Goal: Use online tool/utility: Use online tool/utility

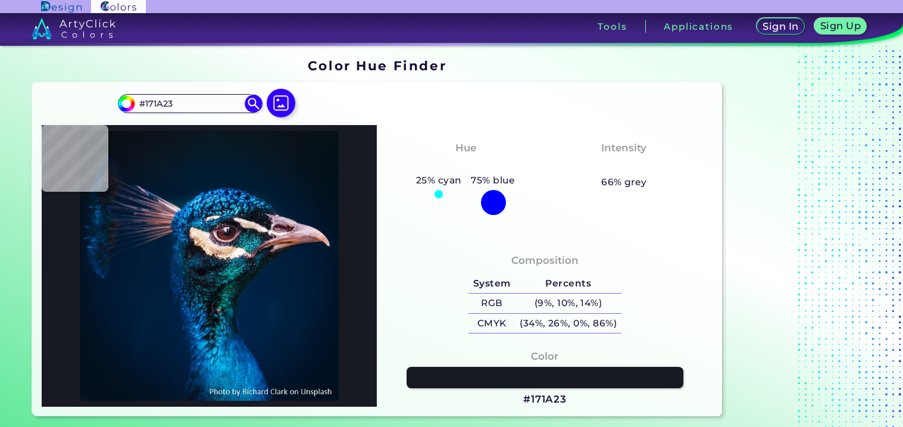
type input "#2c2e42"
type input "#2C2E42"
type input "#011a38"
type input "#011A38"
type input "#002c4c"
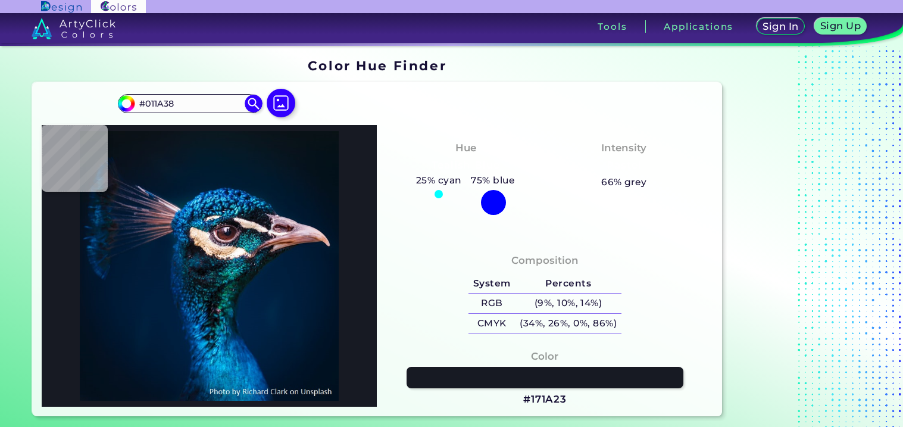
type input "#002C4C"
type input "#685d5c"
type input "#685D5C"
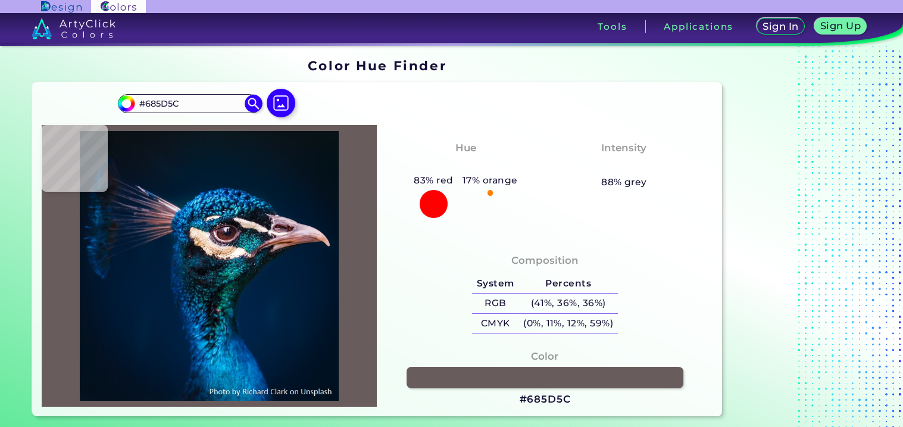
type input "#1f95cf"
type input "#1F95CF"
type input "#5e4b59"
type input "#5E4B59"
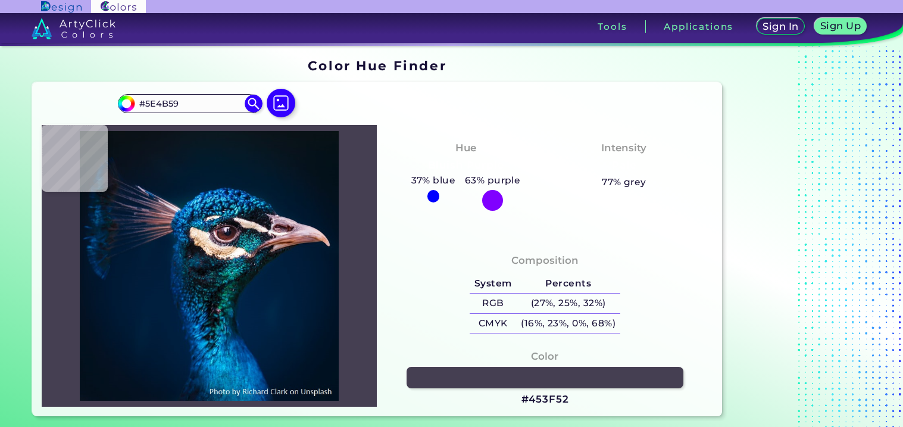
type input "#453f52"
type input "#453F52"
type input "#34394d"
type input "#34394D"
type input "#2a3346"
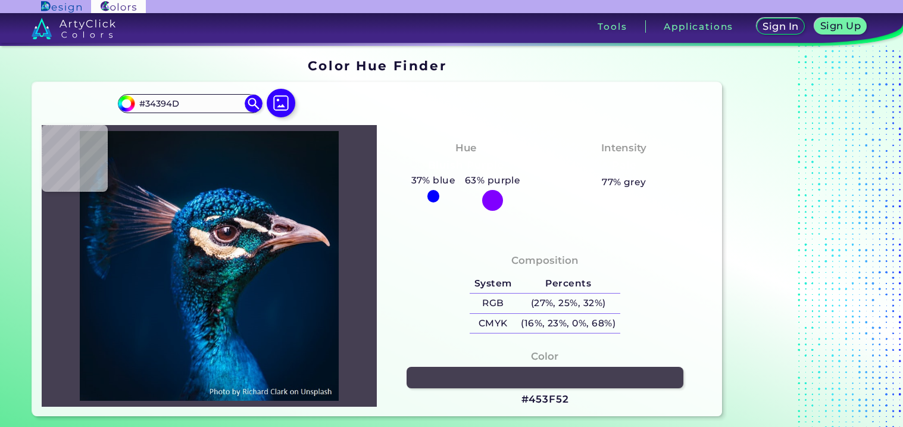
type input "#2A3346"
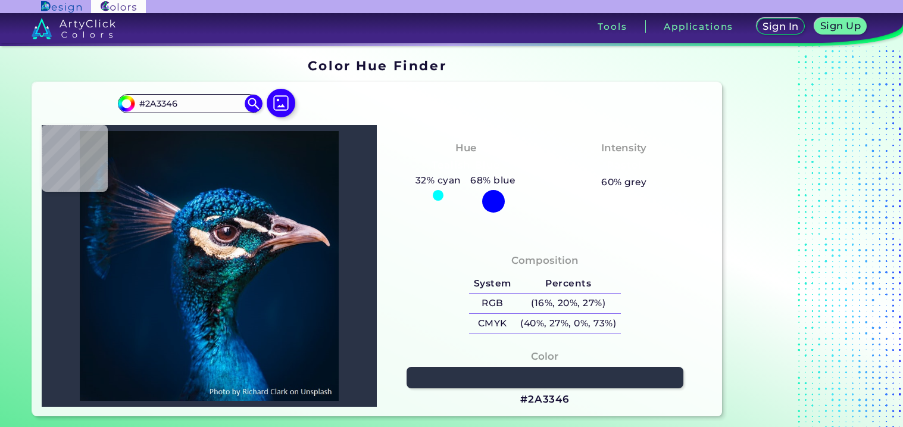
type input "#1b2c40"
type input "#1B2C40"
type input "#142940"
type input "#0b233d"
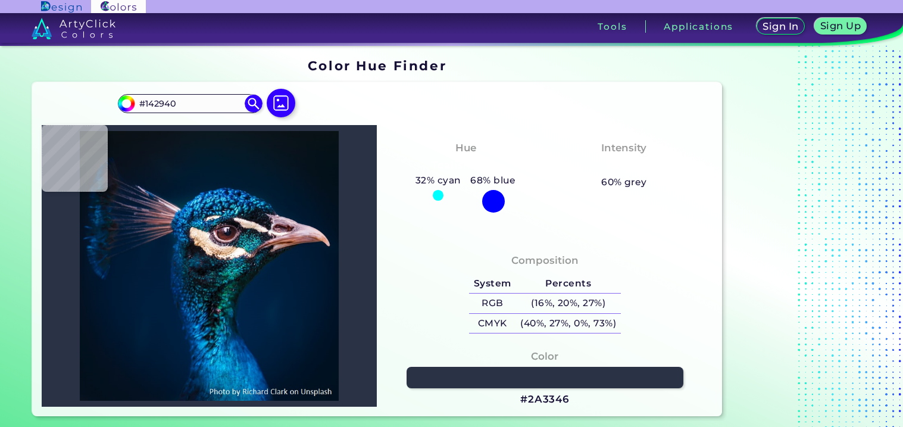
type input "#0B233D"
type input "#0b223c"
type input "#0B223C"
type input "#2c334a"
type input "#2C334A"
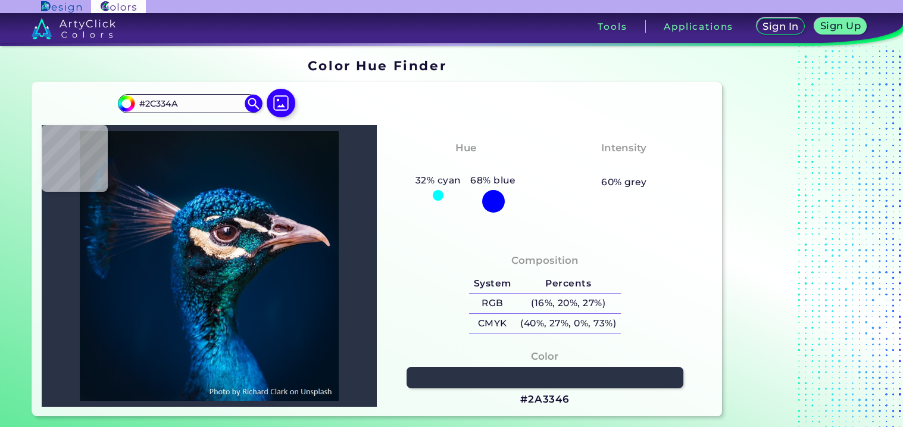
type input "#1f2a40"
type input "#1F2A40"
type input "#14233c"
type input "#14233C"
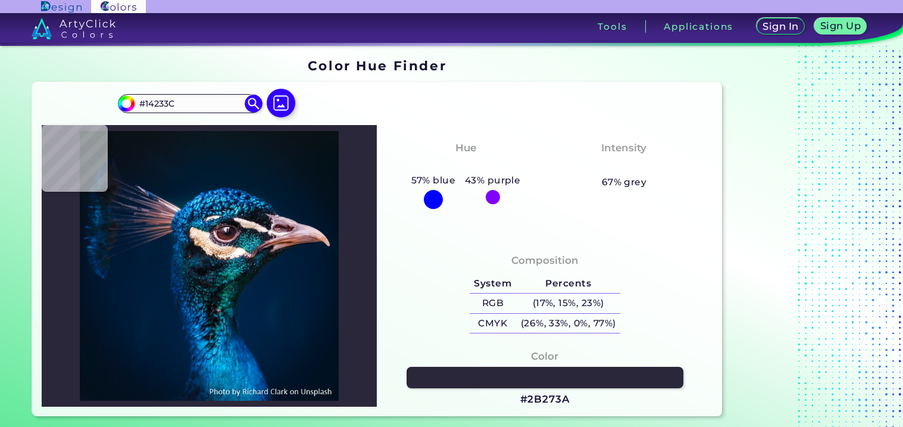
type input "#2b273a"
type input "#2B273A"
type input "#4d3641"
type input "#4D3641"
type input "#6e494e"
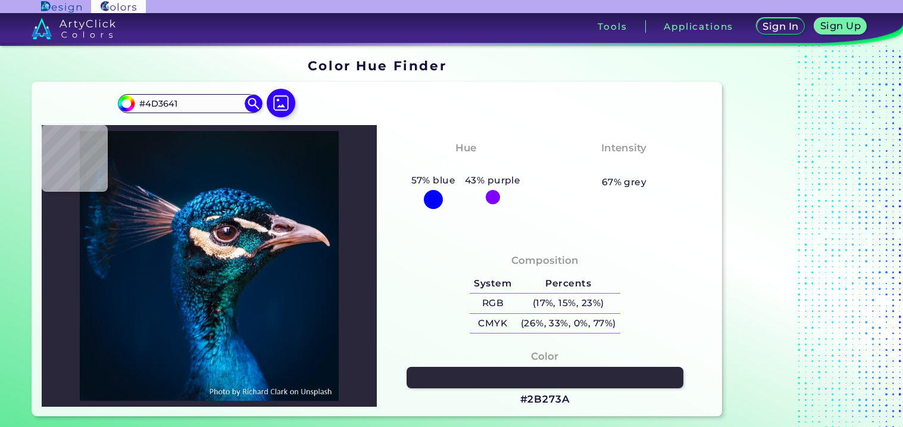
type input "#6E494E"
type input "#6a454b"
type input "#6A454B"
type input "#7b5154"
type input "#7B5154"
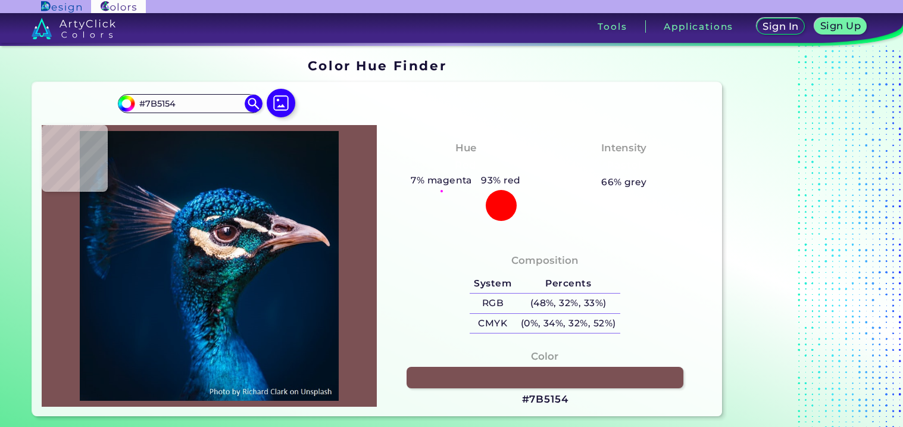
type input "#966b6f"
type input "#966B6F"
type input "#755b65"
type input "#755B65"
type input "#38384a"
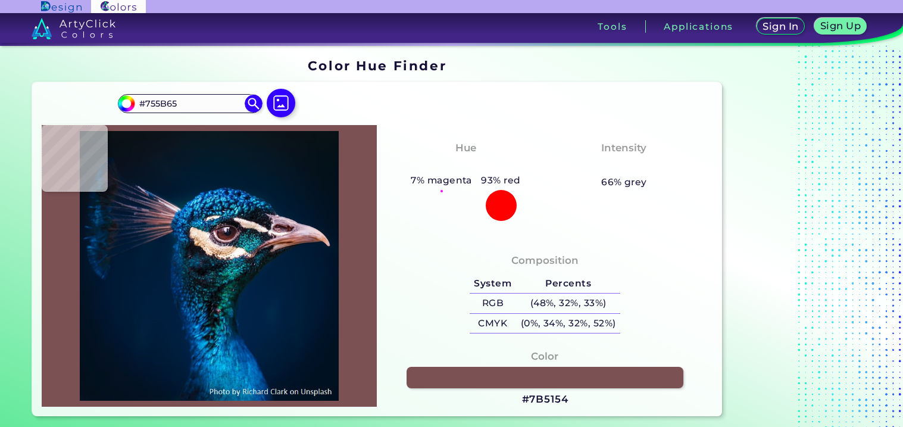
type input "#38384A"
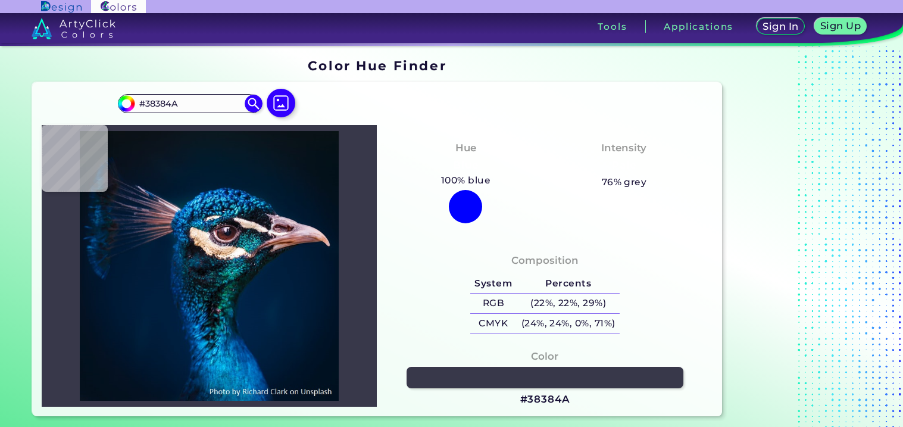
type input "#413e4d"
type input "#413E4D"
type input "#4e4554"
type input "#4E4554"
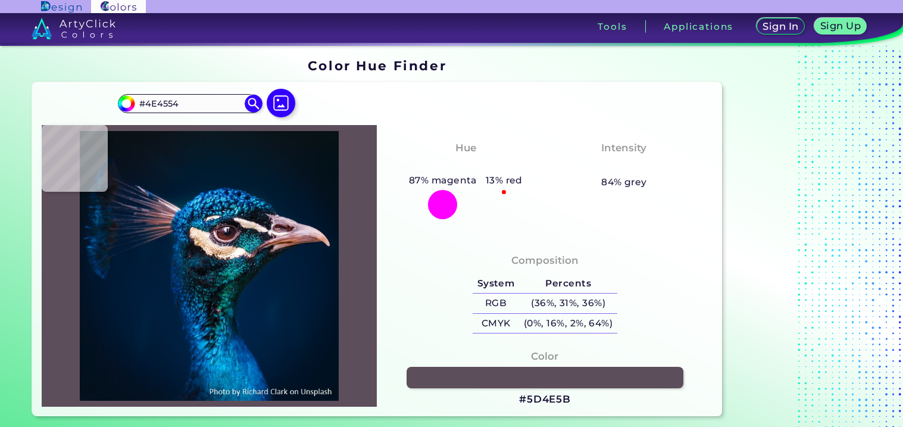
type input "#5d4e5b"
type input "#5D4E5B"
type input "#373a4d"
type input "#373A4D"
type input "#383a4e"
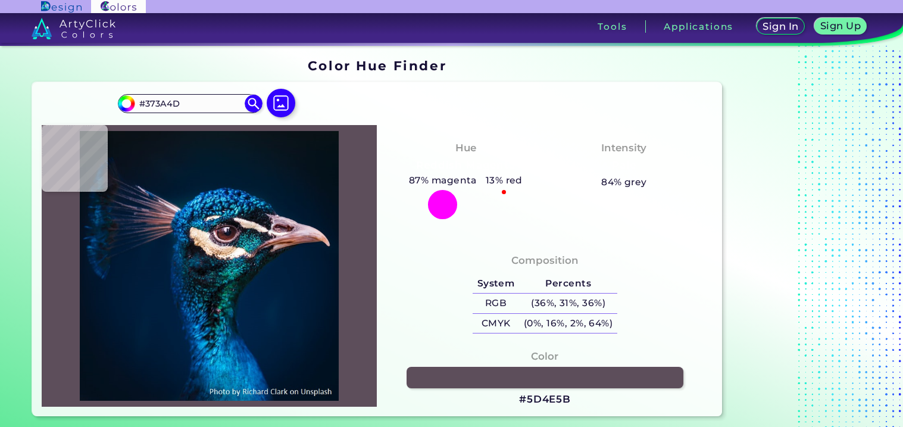
type input "#383A4E"
type input "#3c3e50"
type input "#3C3E50"
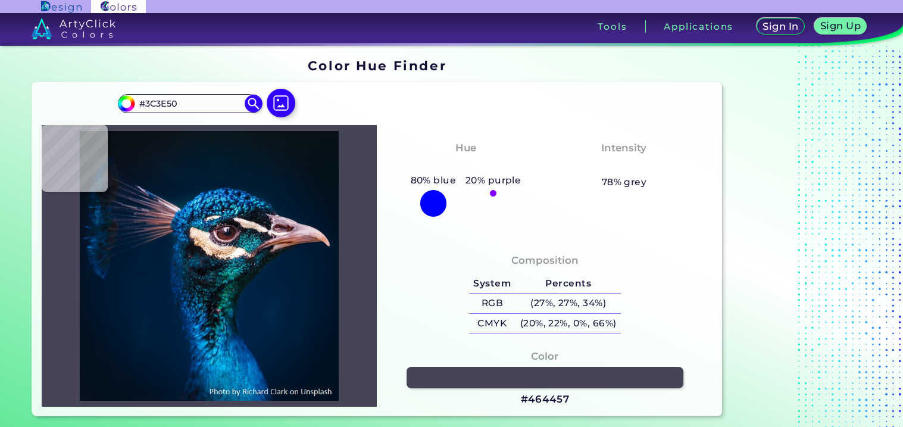
type input "#464457"
type input "#4d475a"
type input "#4D475A"
type input "#2c3144"
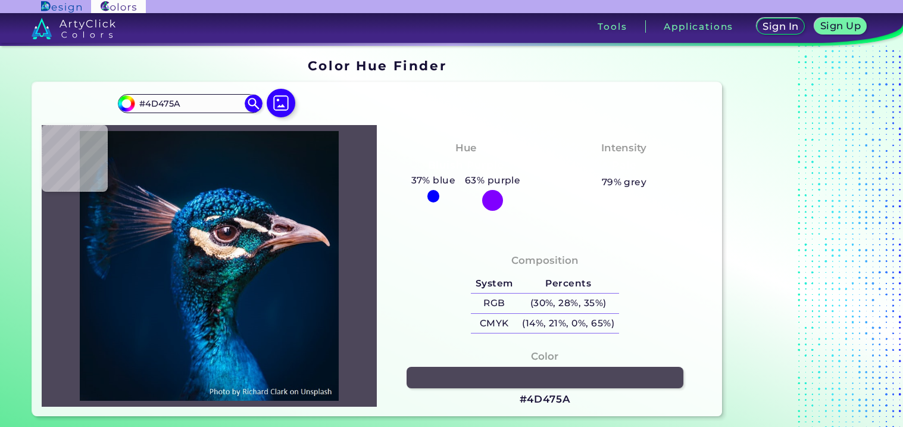
type input "#2C3144"
type input "#34313d"
type input "#34313D"
type input "#4b383d"
type input "#4B383D"
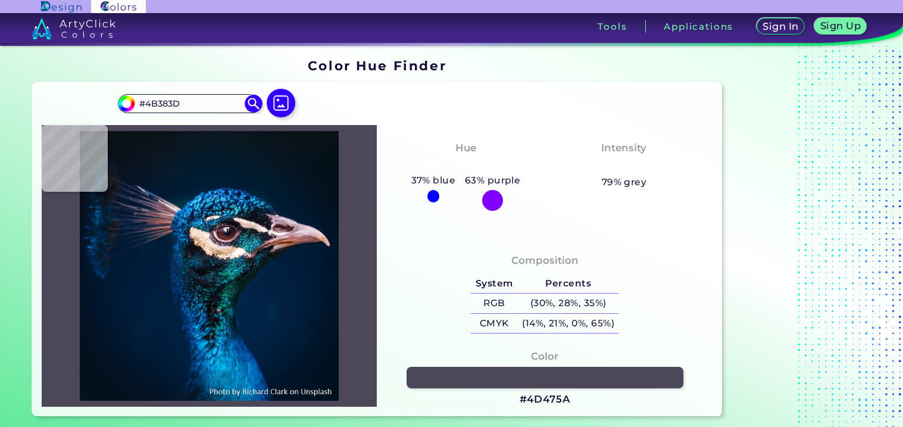
type input "#5d393b"
type input "#5D393B"
type input "#764445"
type input "#a66967"
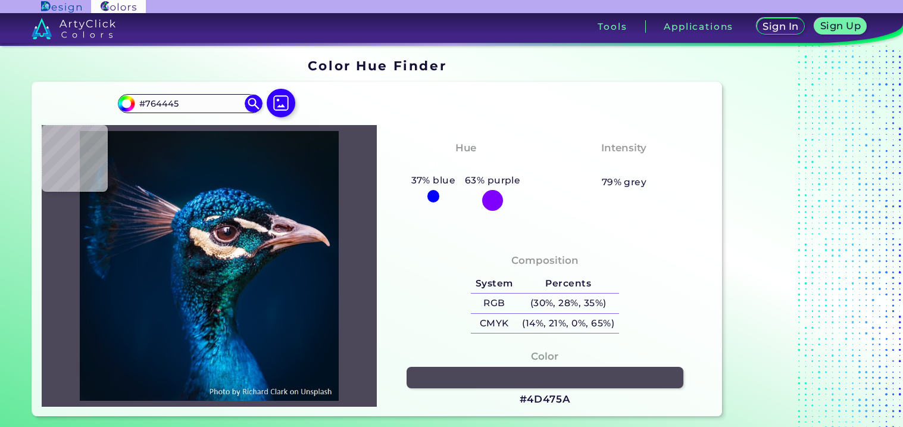
type input "#A66967"
type input "#ba807e"
type input "#BA807E"
type input "#92595d"
type input "#92595D"
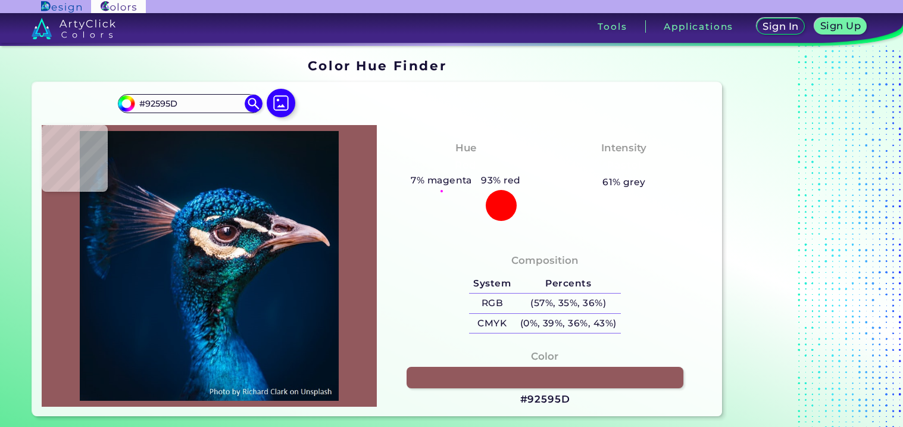
type input "#8f575f"
type input "#8F575F"
type input "#8f5a61"
type input "#8F5A61"
type input "#935f65"
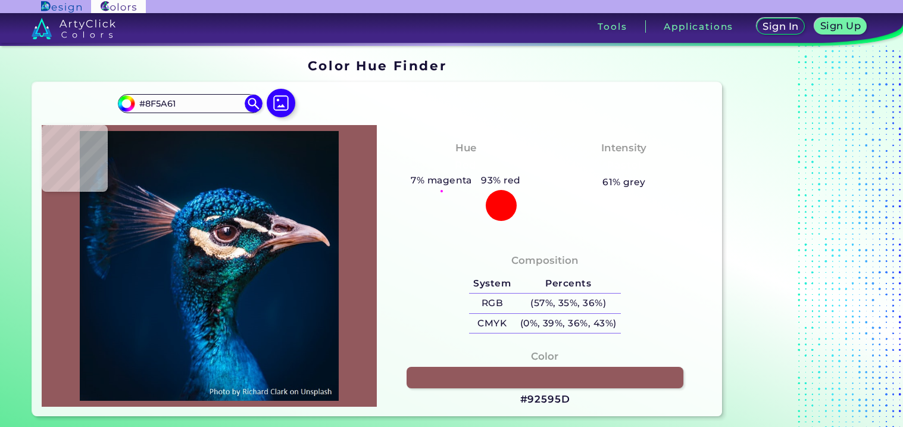
type input "#935F65"
type input "#956065"
type input "#845761"
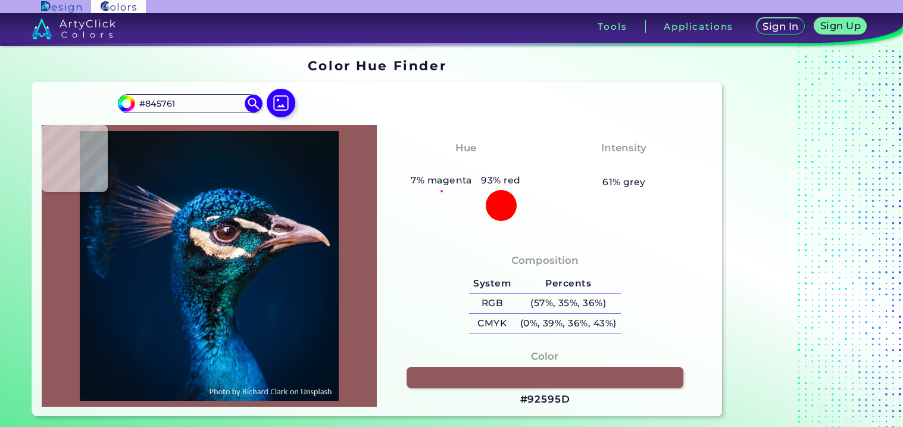
type input "#885b65"
type input "#885B65"
type input "#734c57"
type input "#734C57"
type input "#764c58"
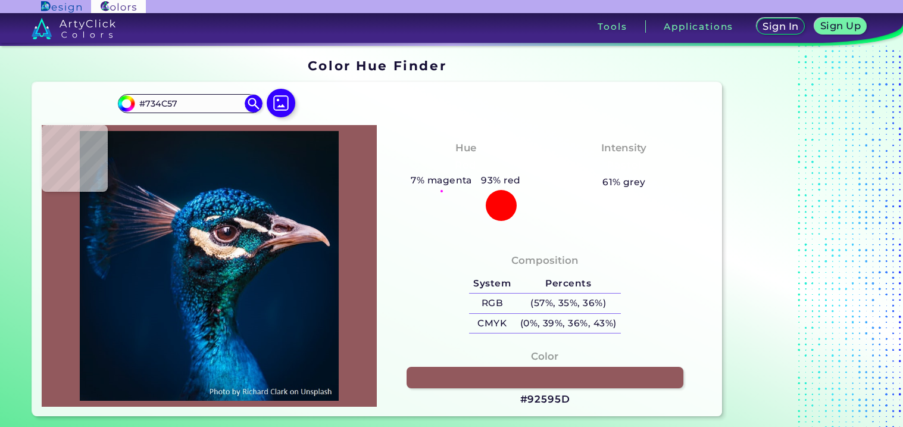
type input "#764C58"
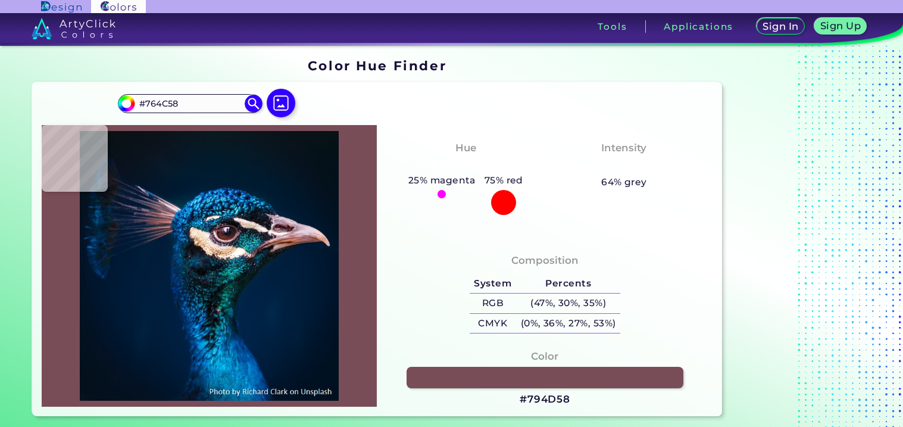
type input "#794d58"
type input "#794D58"
type input "#88565d"
type input "#88565D"
type input "#c78c8d"
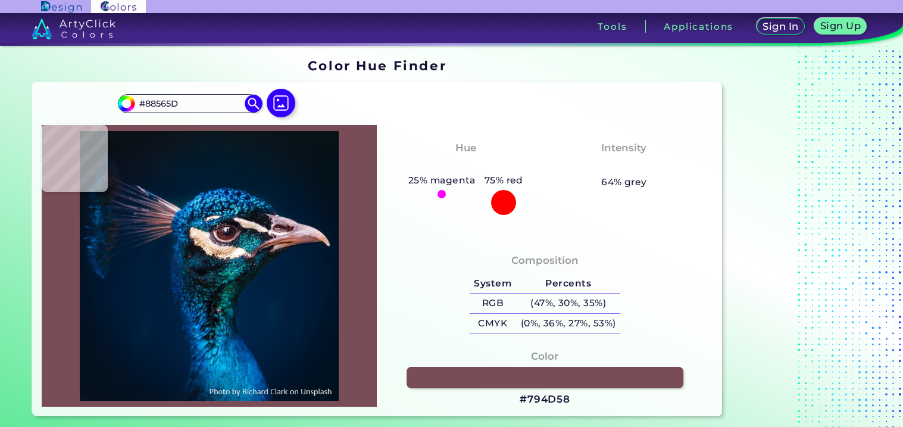
type input "#C78C8D"
type input "#c48889"
type input "#C48889"
type input "#b77a7b"
type input "#B77A7B"
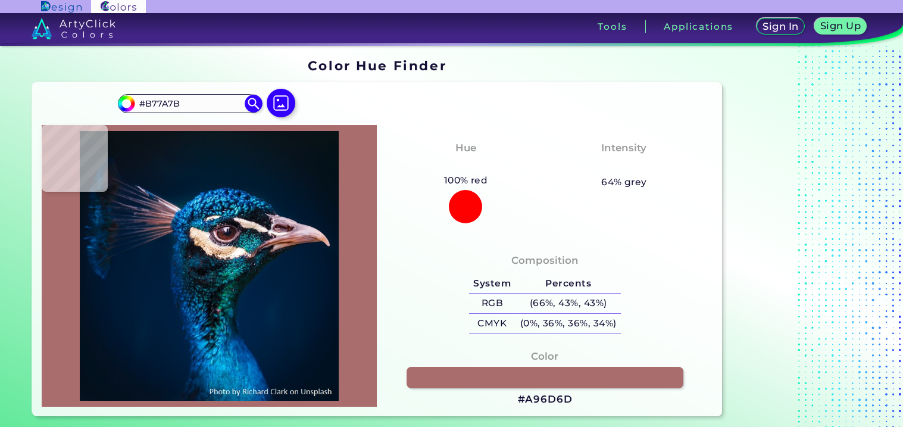
type input "#a96d6d"
type input "#A96D6D"
type input "#a16969"
type input "#A16969"
type input "#92676a"
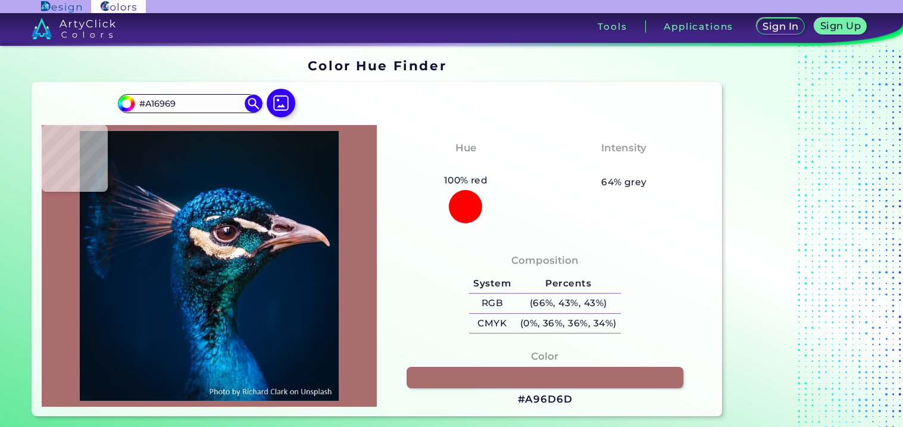
type input "#92676A"
type input "#8c6269"
type input "#8C6269"
type input "#7c4f58"
type input "#7C4F58"
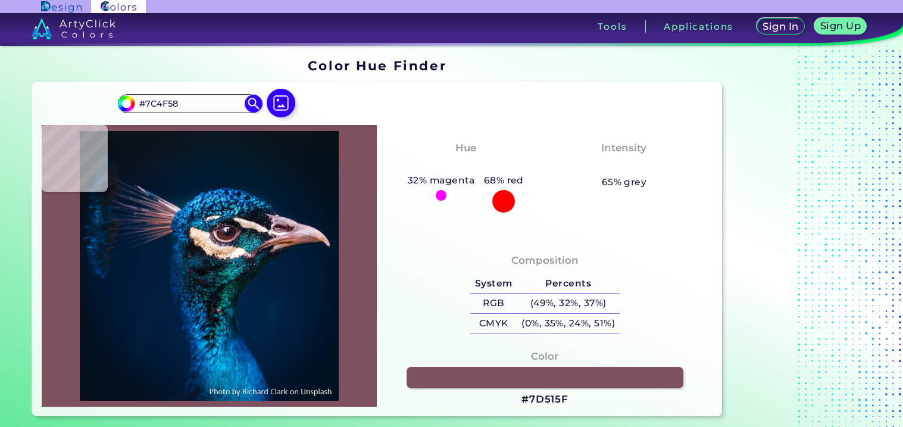
type input "#7d515f"
type input "#7D515F"
type input "#846473"
type input "#b5bedb"
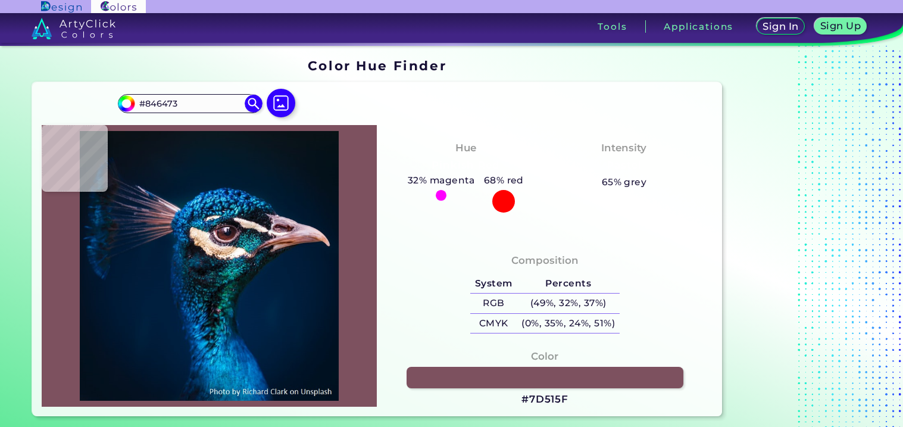
type input "#B5BEDB"
type input "#1592d4"
type input "#1592D4"
type input "#0369b5"
type input "#0369B5"
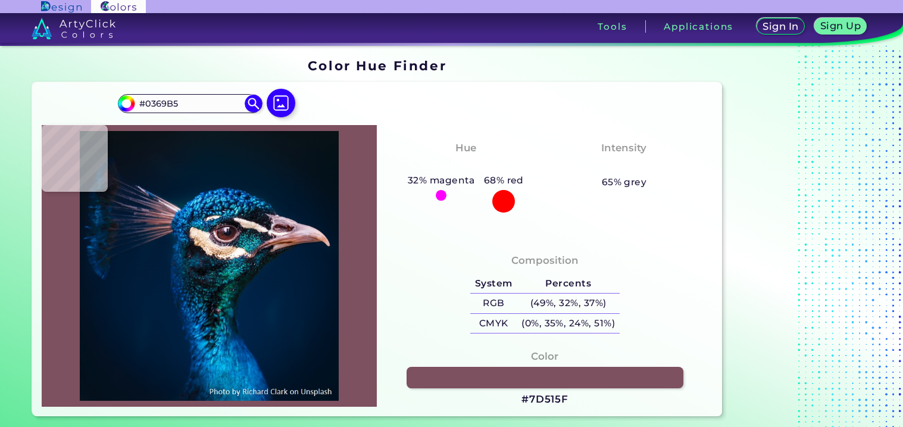
type input "#003b78"
type input "#003B78"
type input "#04559b"
type input "#04559B"
type input "#0f81d8"
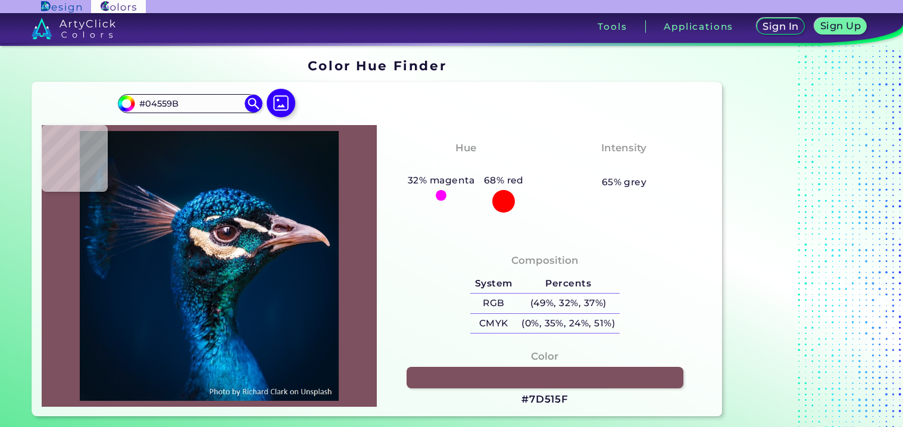
type input "#0F81D8"
type input "#1891db"
type input "#1891DB"
type input "#1269b0"
type input "#1269B0"
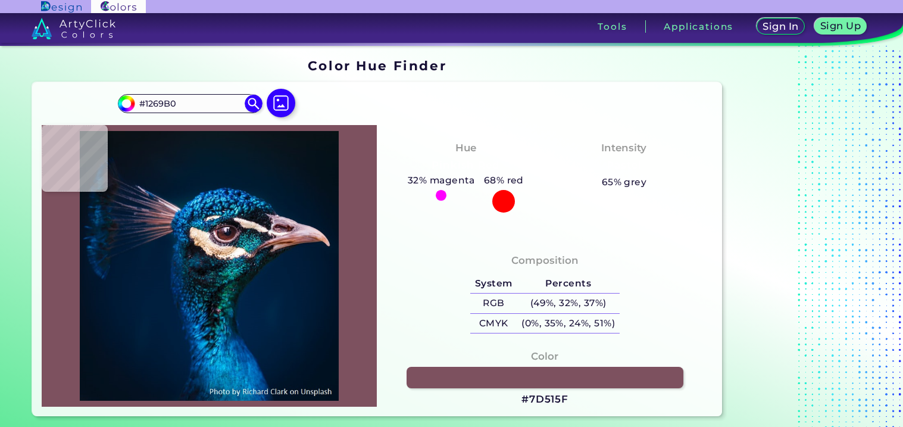
type input "#166dae"
type input "#166DAE"
type input "#1eb8e9"
type input "#1EB8E9"
type input "#0387bf"
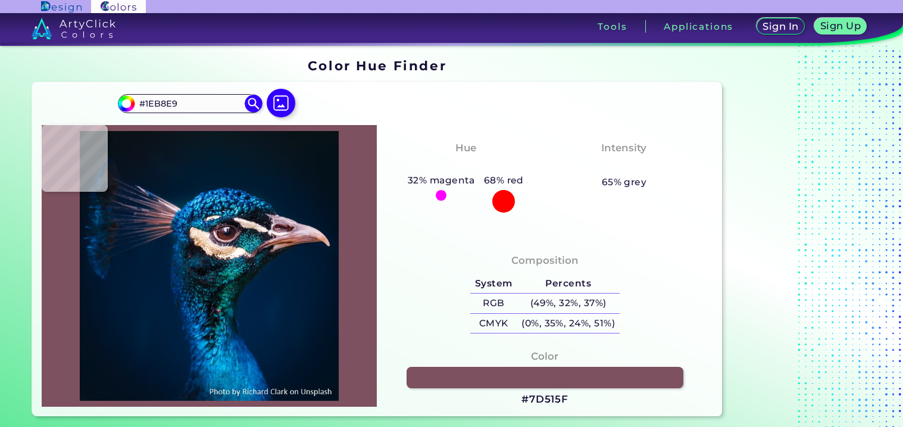
type input "#0387BF"
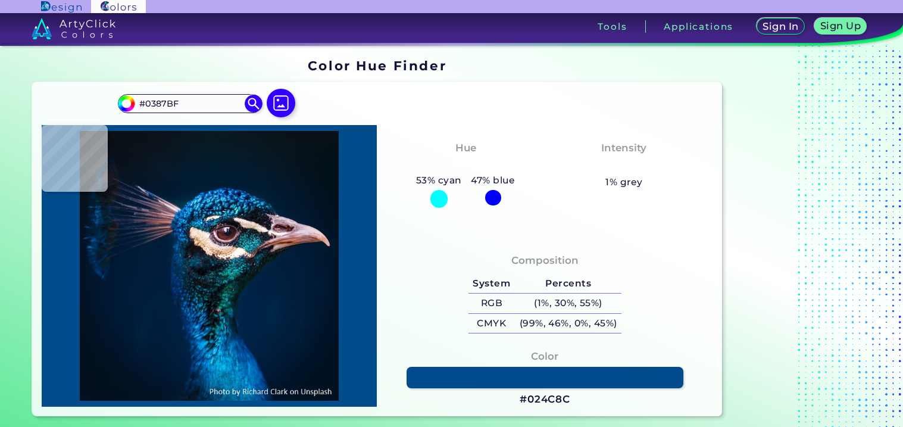
type input "#024c8c"
type input "#024C8C"
type input "#0761a3"
type input "#0761A3"
type input "#002a6d"
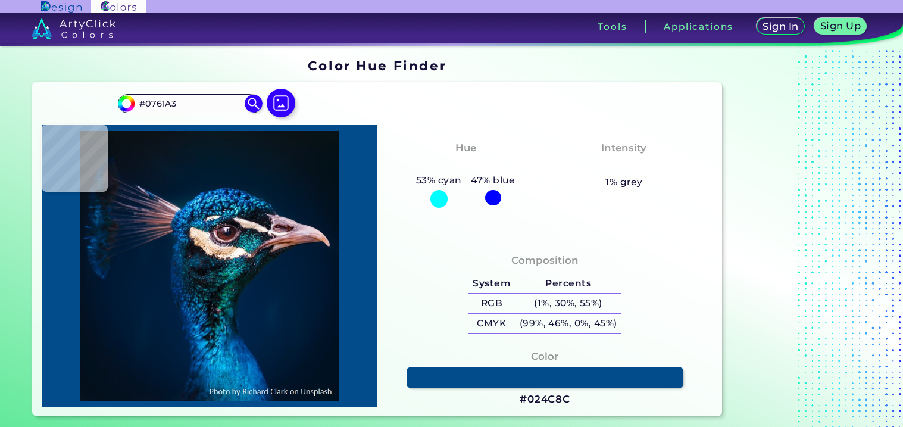
type input "#002A6D"
type input "#061228"
type input "#022b48"
type input "#022B48"
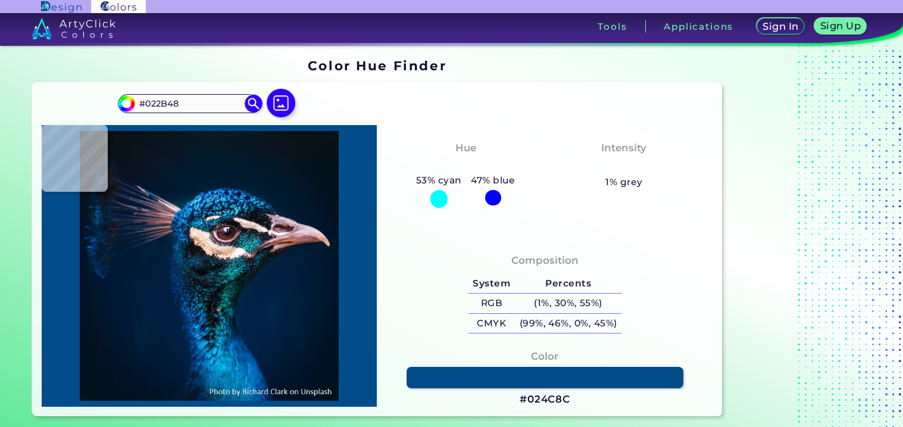
type input "#0b3962"
type input "#0B3962"
type input "#044271"
type input "#063b72"
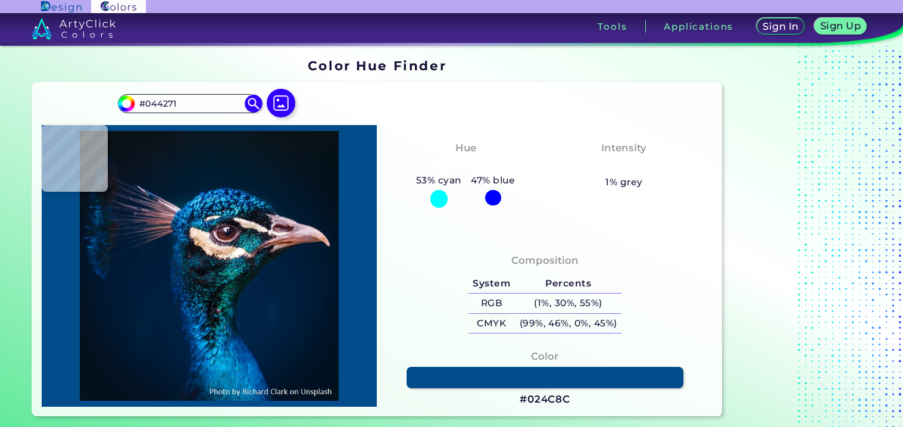
type input "#063B72"
type input "#012344"
type input "#002a46"
type input "#002A46"
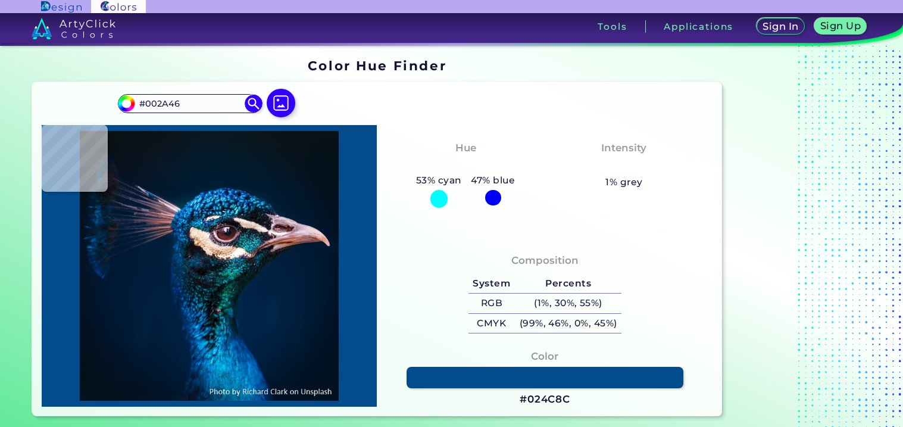
type input "#033456"
type input "#002242"
type input "#002542"
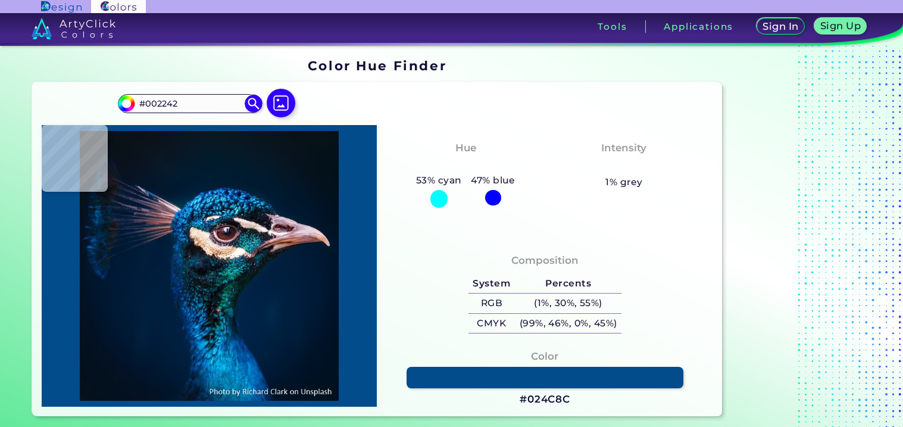
type input "#002542"
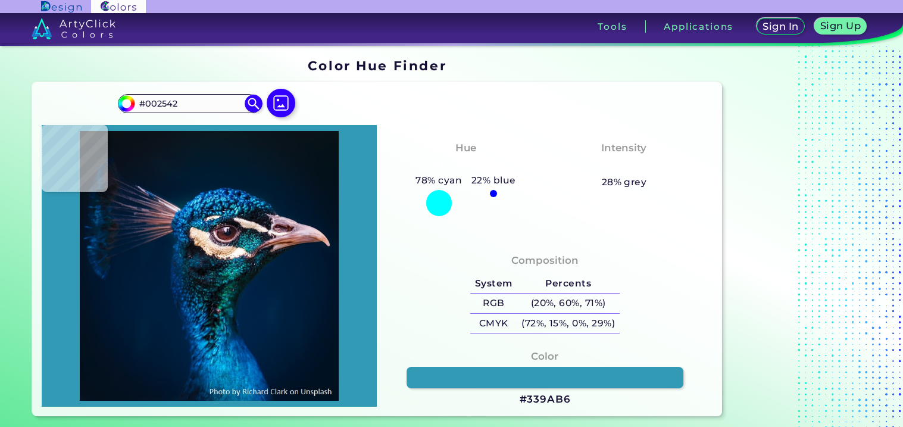
type input "#339ab6"
type input "#339AB6"
type input "#37a7ba"
type input "#37A7BA"
type input "#033d56"
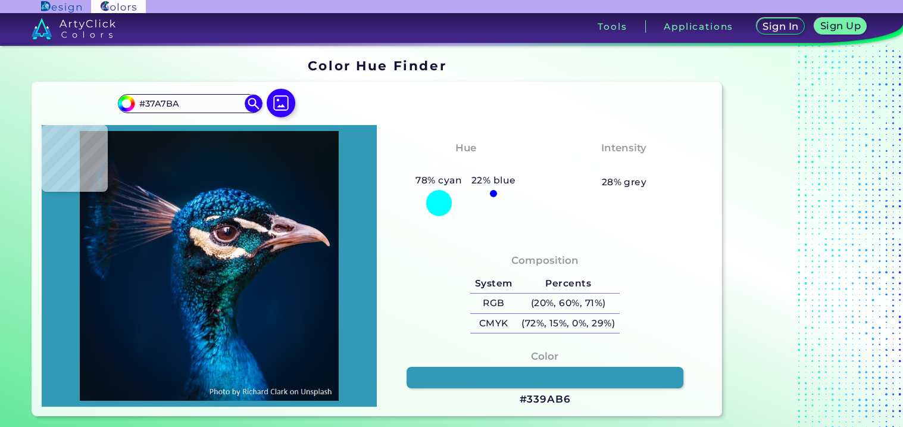
type input "#033D56"
type input "#00213d"
type input "#00213D"
type input "#011c35"
type input "#011C35"
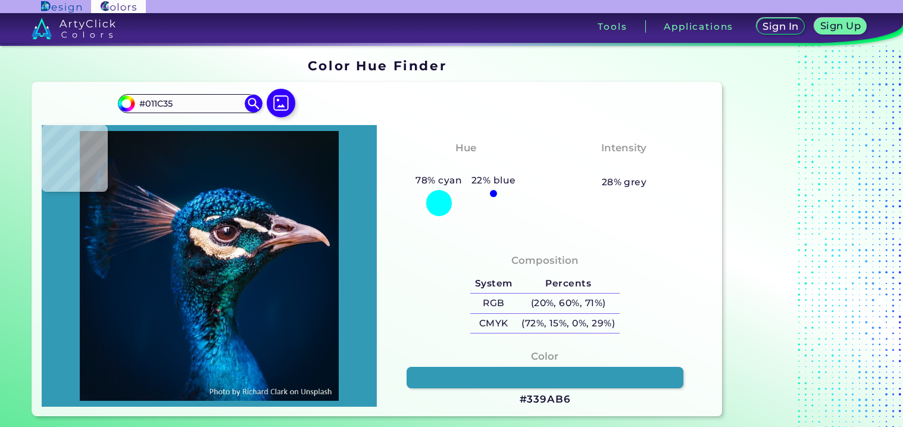
type input "#131b2c"
type input "#131B2C"
type input "#090c1a"
type input "#090C1A"
type input "#0f181f"
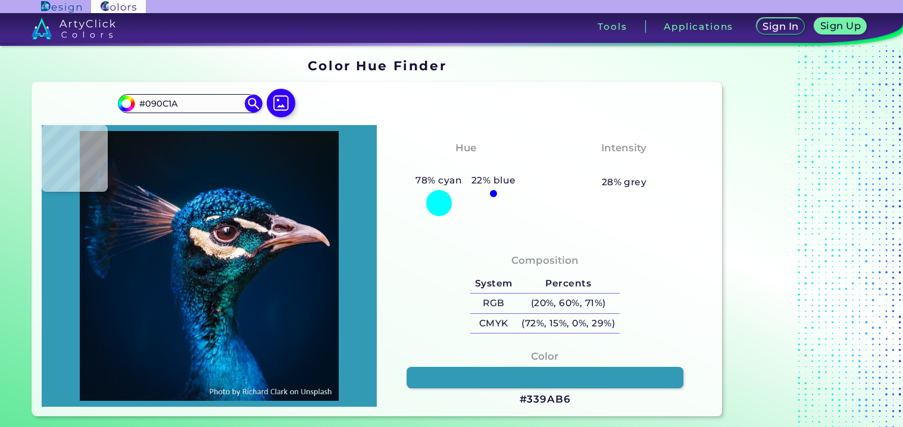
type input "#0F181F"
type input "#958786"
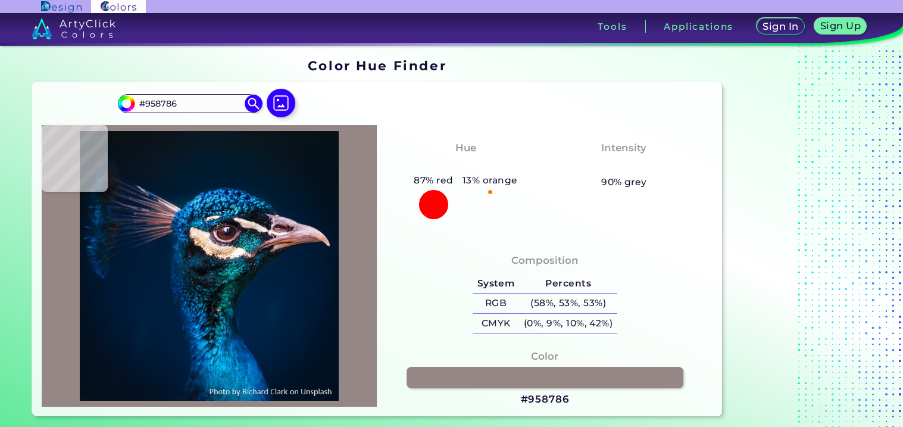
type input "#f0e8e0"
type input "#F0E8E0"
type input "#f7eafa"
type input "#F7EAFA"
type input "#1b141b"
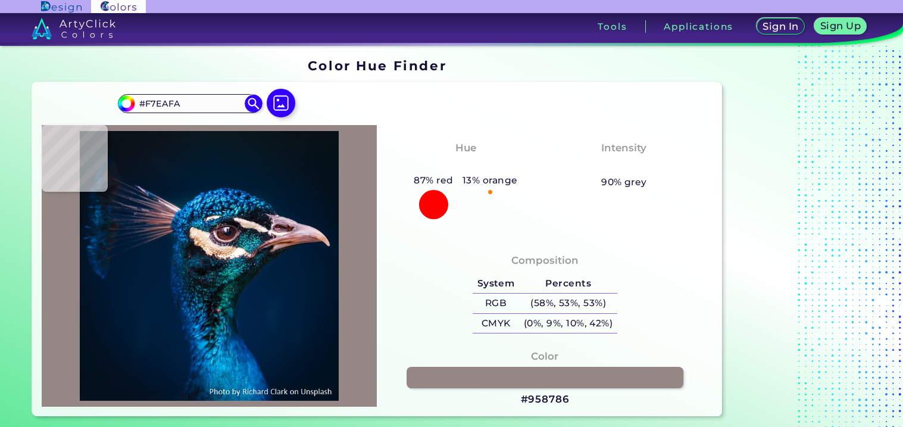
type input "#1B141B"
type input "#371a1e"
type input "#371A1E"
type input "#361c19"
type input "#361C19"
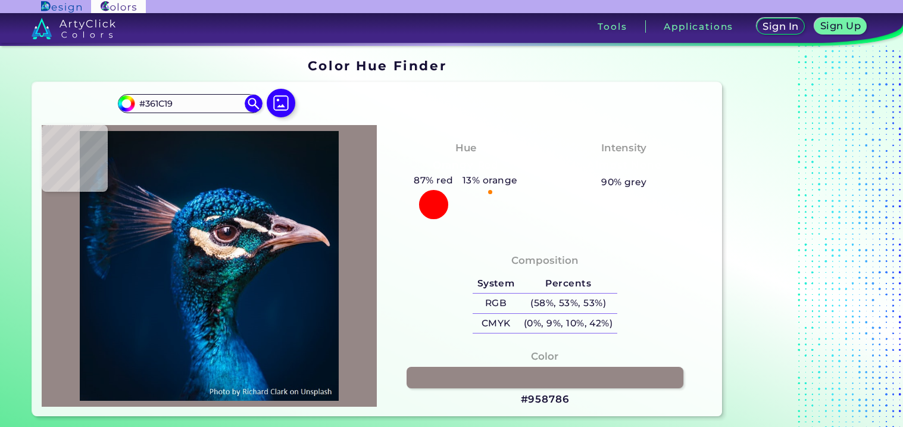
type input "#422322"
type input "#512e31"
type input "#512E31"
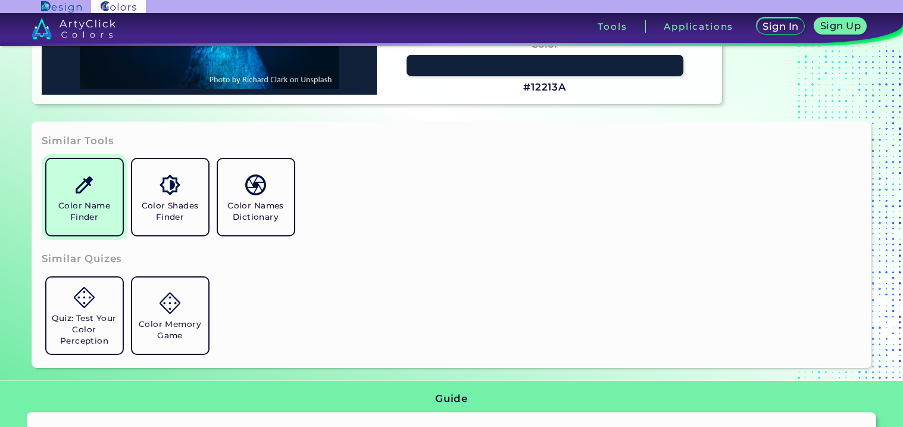
scroll to position [313, 0]
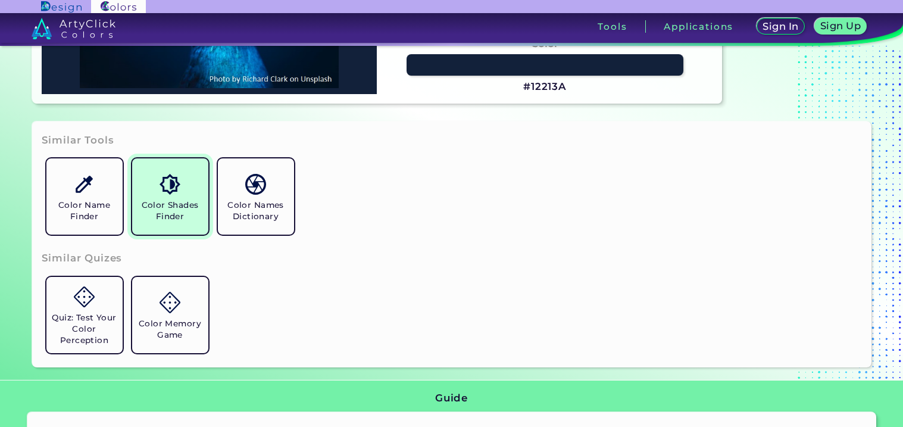
click at [173, 217] on h5 "Color Shades Finder" at bounding box center [170, 210] width 67 height 23
